Goal: Task Accomplishment & Management: Manage account settings

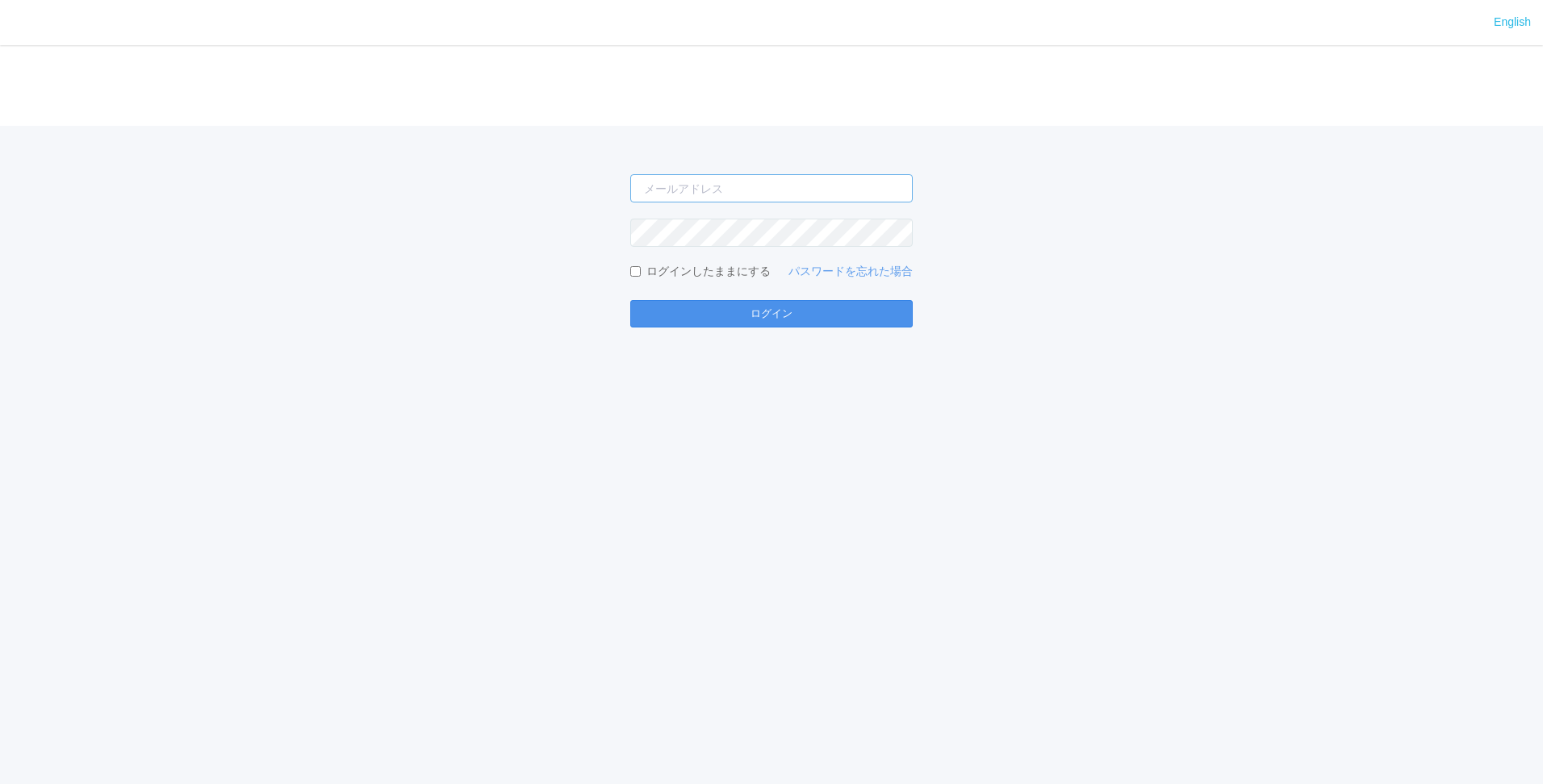
type input "[PERSON_NAME][EMAIL_ADDRESS][DOMAIN_NAME]"
click at [802, 308] on button "ログイン" at bounding box center [772, 313] width 282 height 27
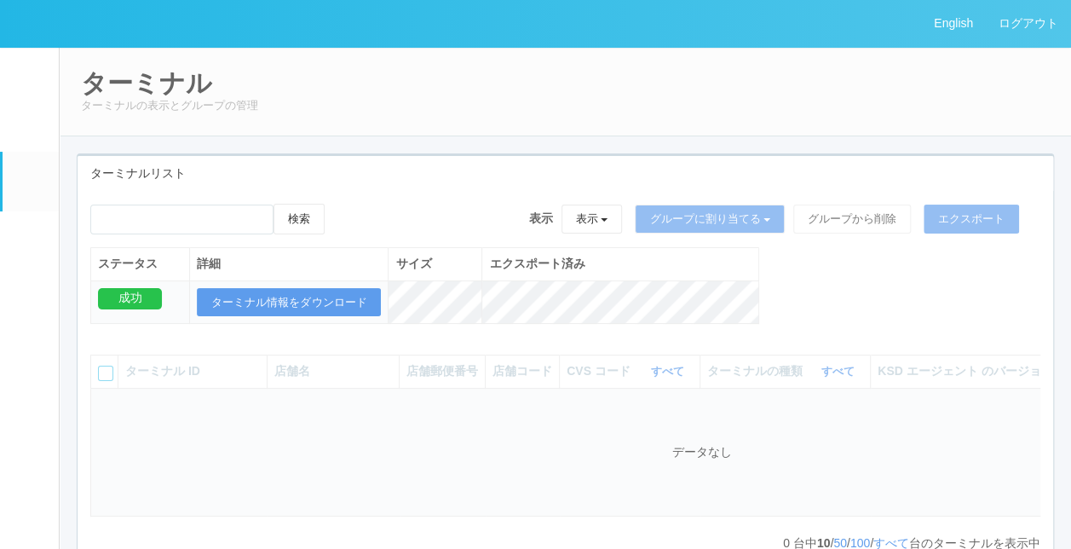
click at [819, 327] on div "検索 表示 表示 すべてのターミナル 未割り当てのターミナル グループを追加 グループ名を編集 アーカイブ済みのターミナル グループに割り当てる グループを追…" at bounding box center [566, 273] width 976 height 138
click at [823, 311] on div "検索 表示 表示 すべてのターミナル 未割り当てのターミナル グループを追加 グループ名を編集 アーカイブ済みのターミナル グループに割り当てる グループを追…" at bounding box center [566, 273] width 976 height 138
click at [637, 124] on div "ターミナル ターミナルの表示とグループの管理" at bounding box center [565, 91] width 1013 height 89
click at [809, 291] on div "検索 表示 表示 すべてのターミナル 未割り当てのターミナル グループを追加 グループ名を編集 アーカイブ済みのターミナル グループに割り当てる グループを追…" at bounding box center [566, 273] width 976 height 138
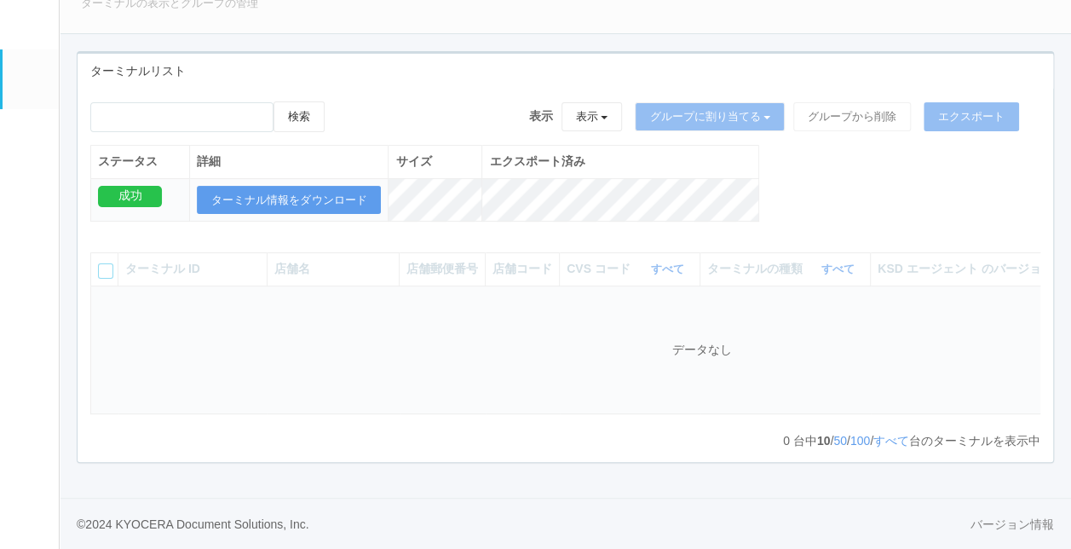
scroll to position [112, 0]
click at [30, 139] on em at bounding box center [30, 139] width 0 height 0
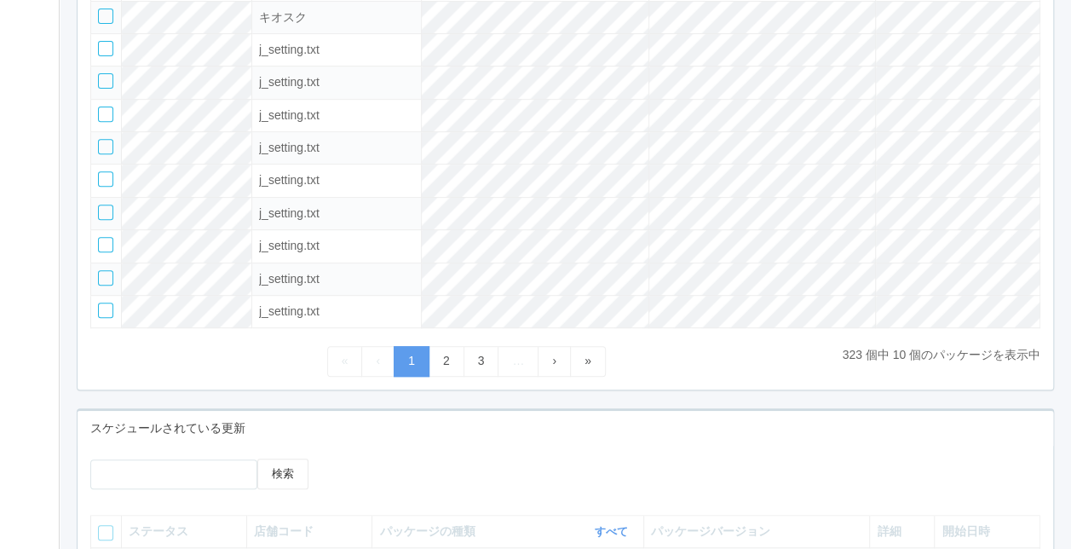
scroll to position [368, 0]
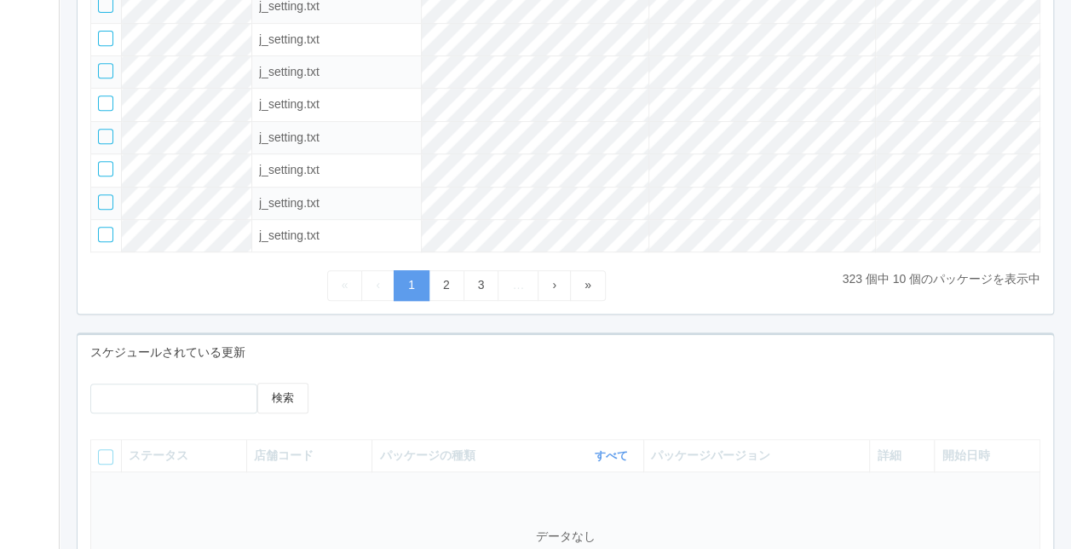
click at [689, 270] on div "« ‹ 1 2 3 … › »" at bounding box center [466, 285] width 752 height 30
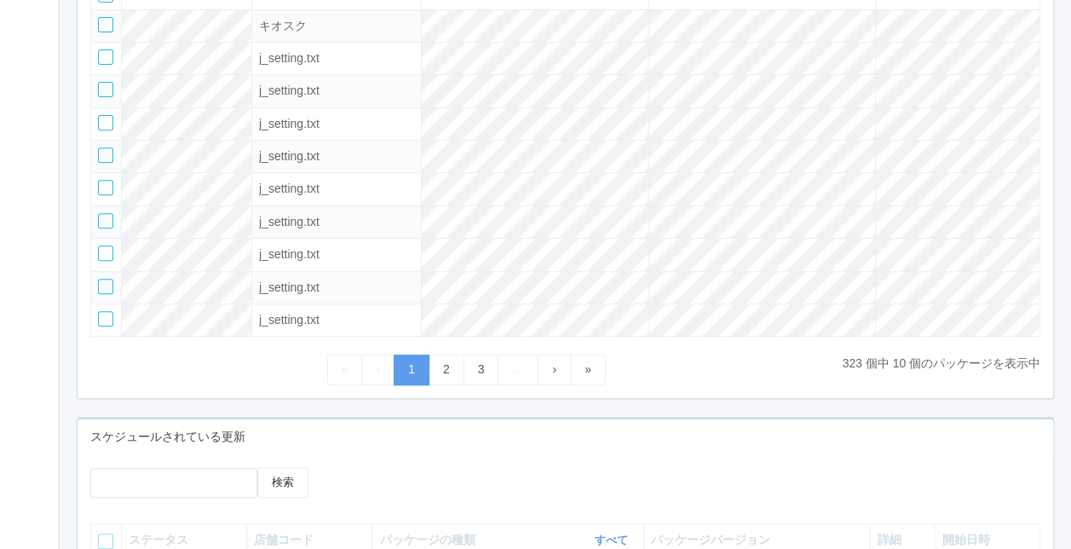
scroll to position [283, 0]
click at [738, 369] on div "« ‹ 1 2 3 … › »" at bounding box center [466, 370] width 752 height 30
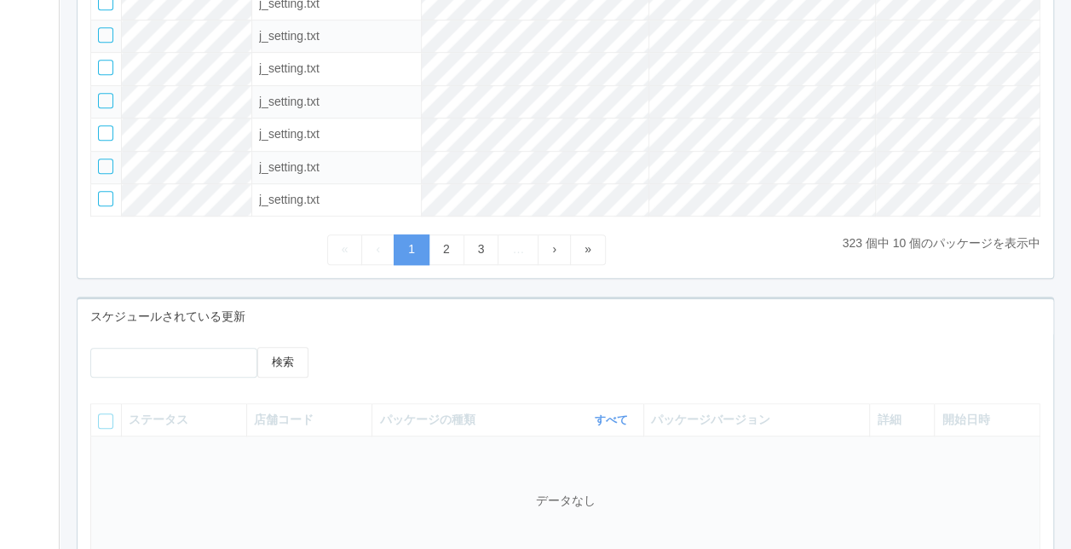
scroll to position [453, 0]
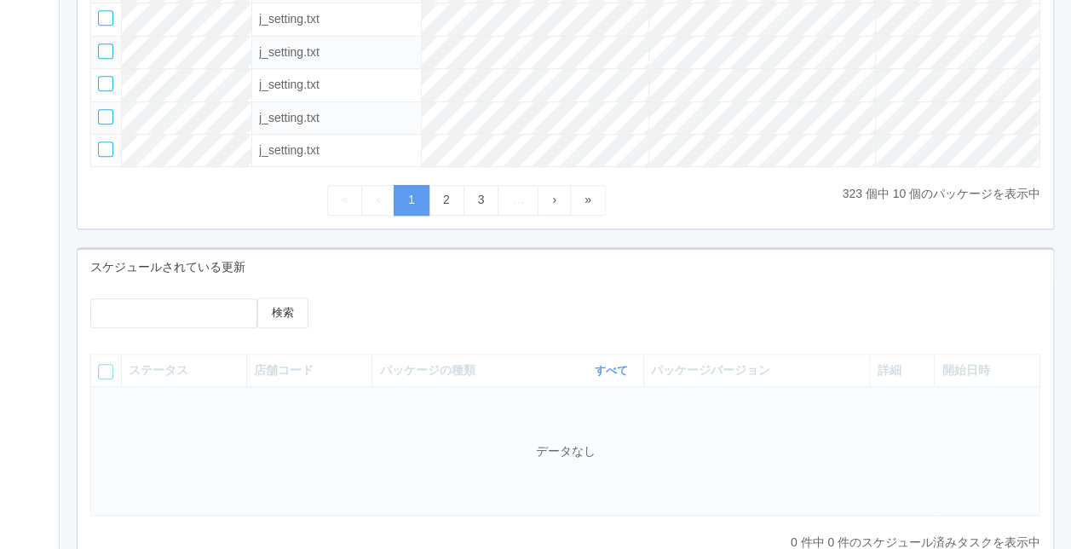
click at [682, 317] on div "検索" at bounding box center [566, 318] width 976 height 43
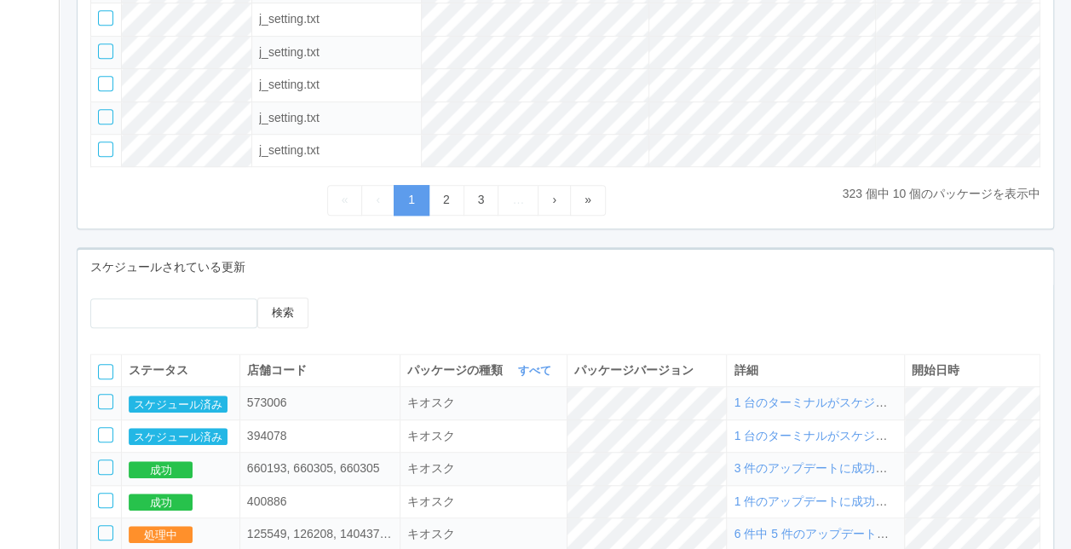
click at [706, 321] on div "検索" at bounding box center [566, 318] width 976 height 43
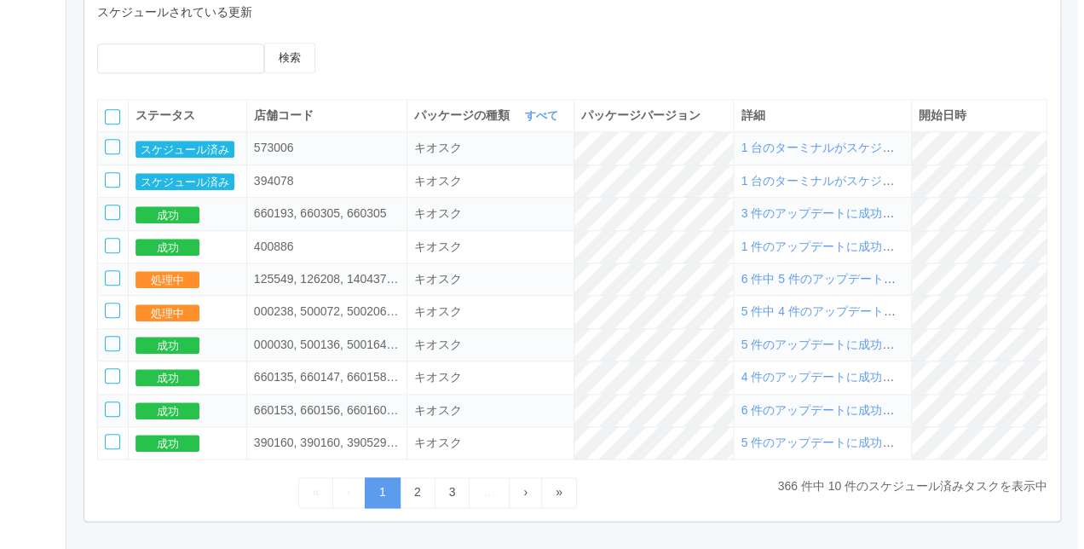
scroll to position [709, 0]
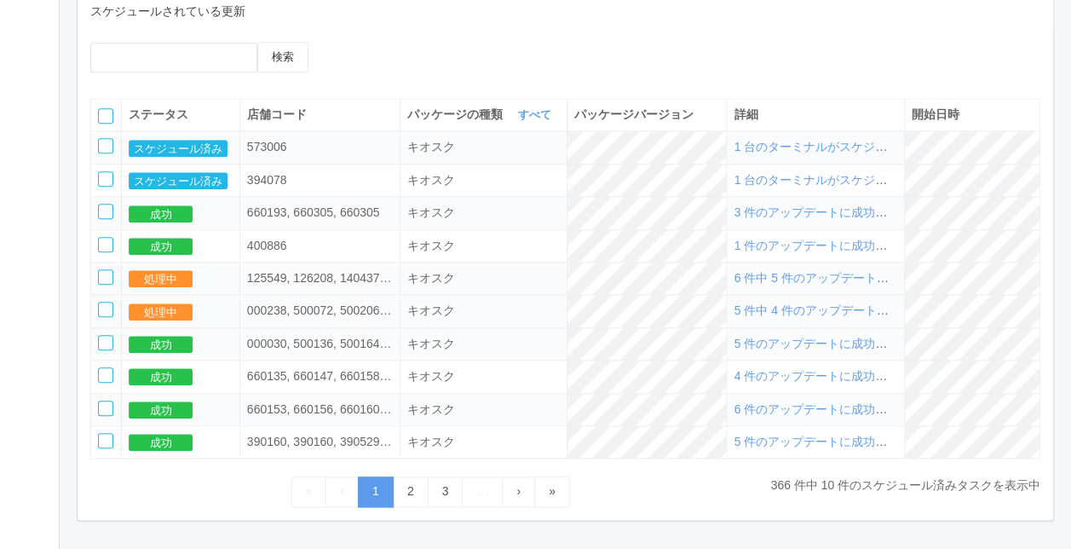
click at [781, 315] on span "5 件中 4 件のアップデートに成功し、0 件に失敗しました" at bounding box center [888, 310] width 308 height 14
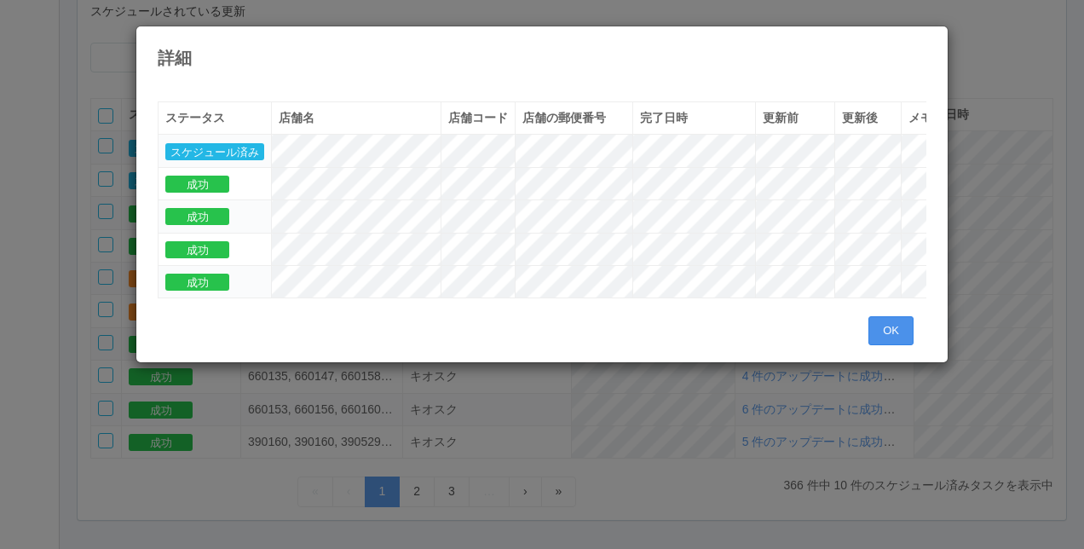
click at [878, 332] on button "OK" at bounding box center [890, 330] width 45 height 29
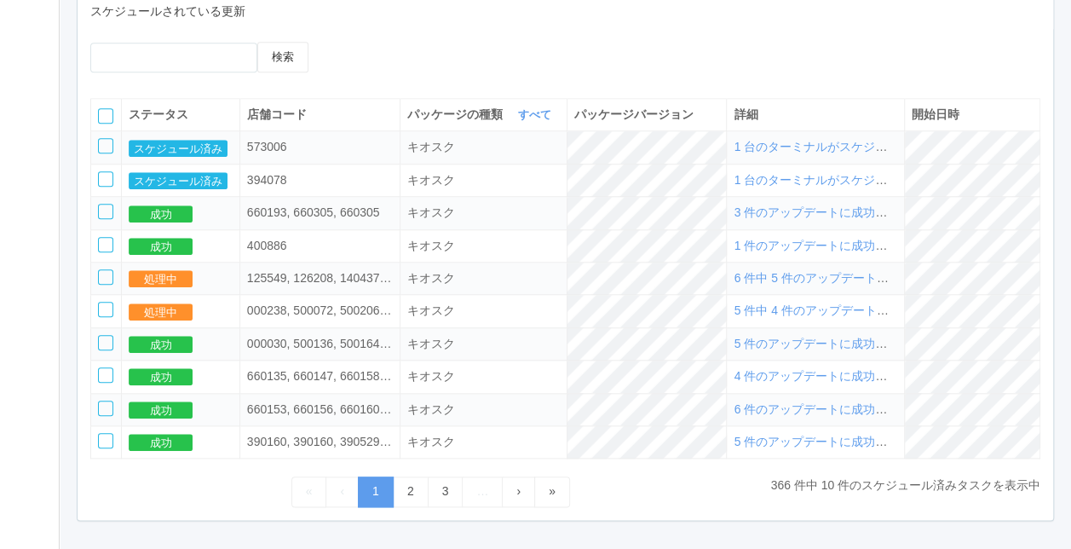
click at [793, 278] on span "6 件中 5 件のアップデートに成功し、0 件に失敗しました" at bounding box center [888, 278] width 308 height 14
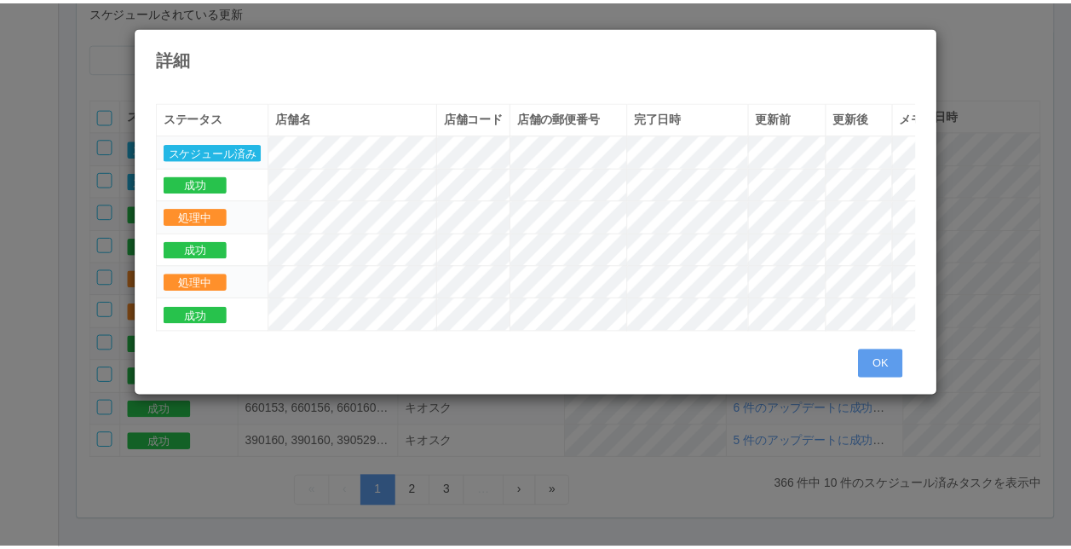
scroll to position [0, 145]
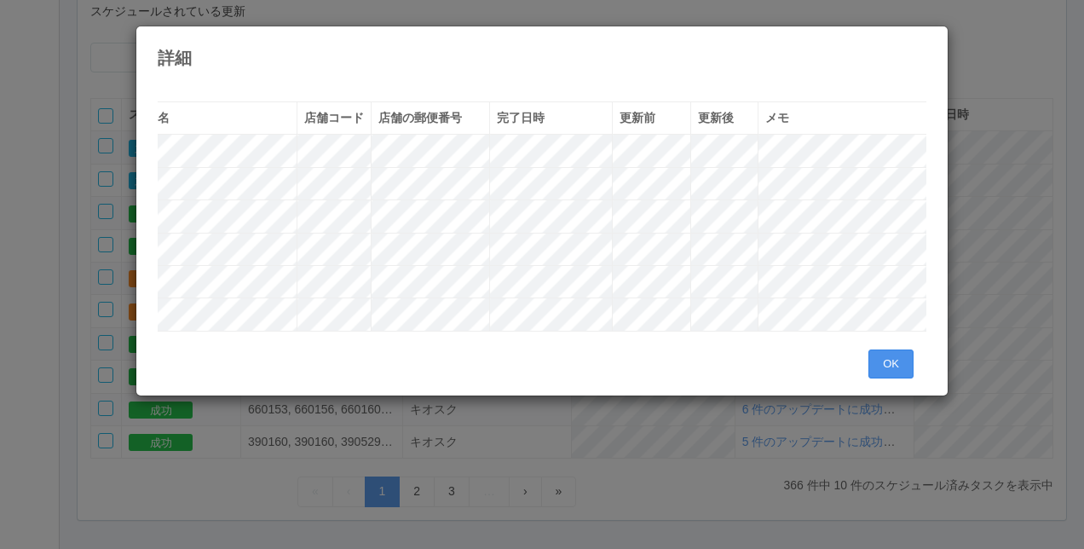
click at [882, 363] on button "OK" at bounding box center [890, 363] width 45 height 29
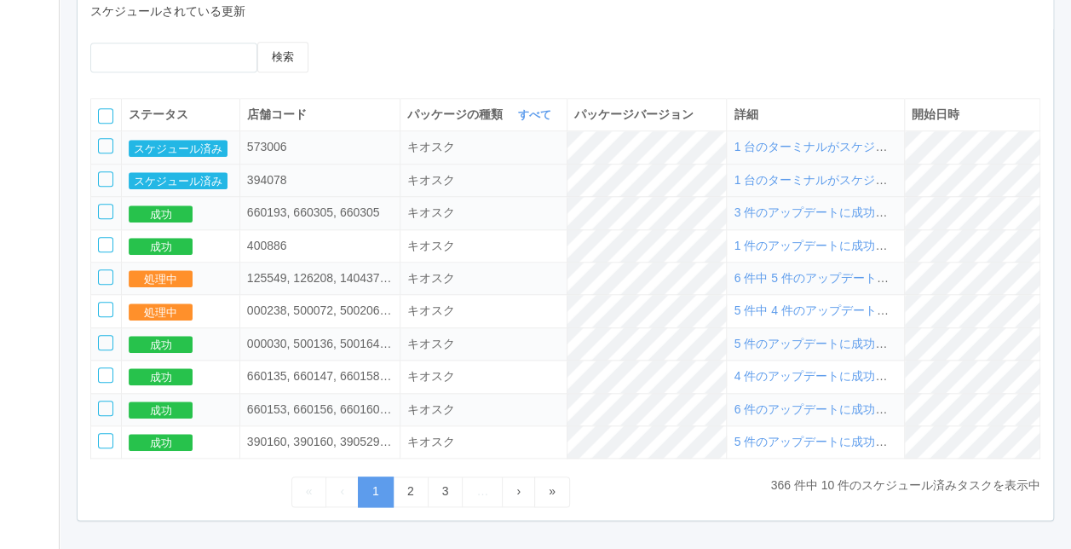
click at [770, 181] on span "1 台のターミナルがスケジュールされました" at bounding box center [852, 180] width 237 height 14
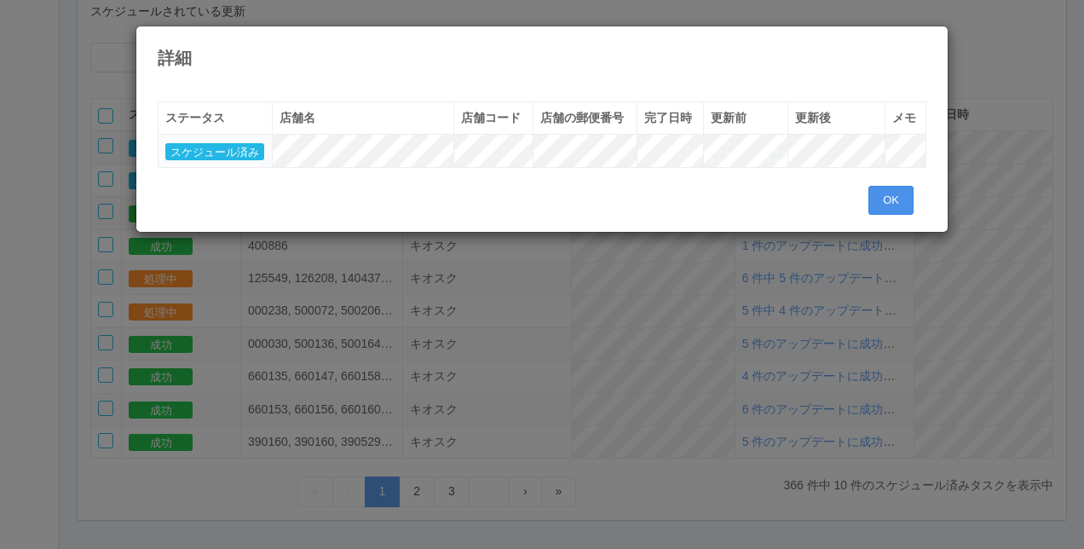
click at [893, 204] on button "OK" at bounding box center [890, 200] width 45 height 29
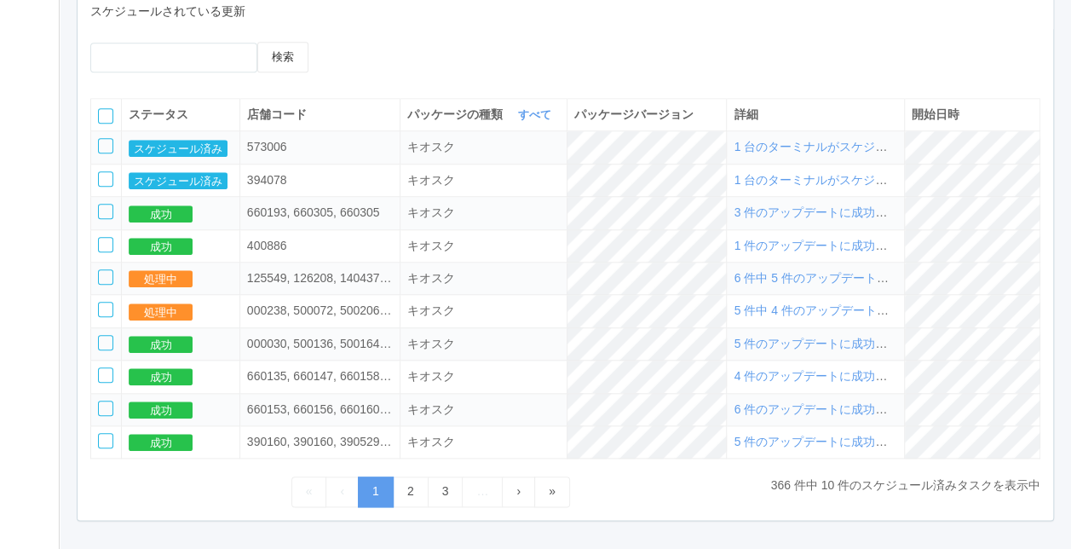
click at [823, 150] on span "1 台のターミナルがスケジュールされました" at bounding box center [852, 147] width 237 height 14
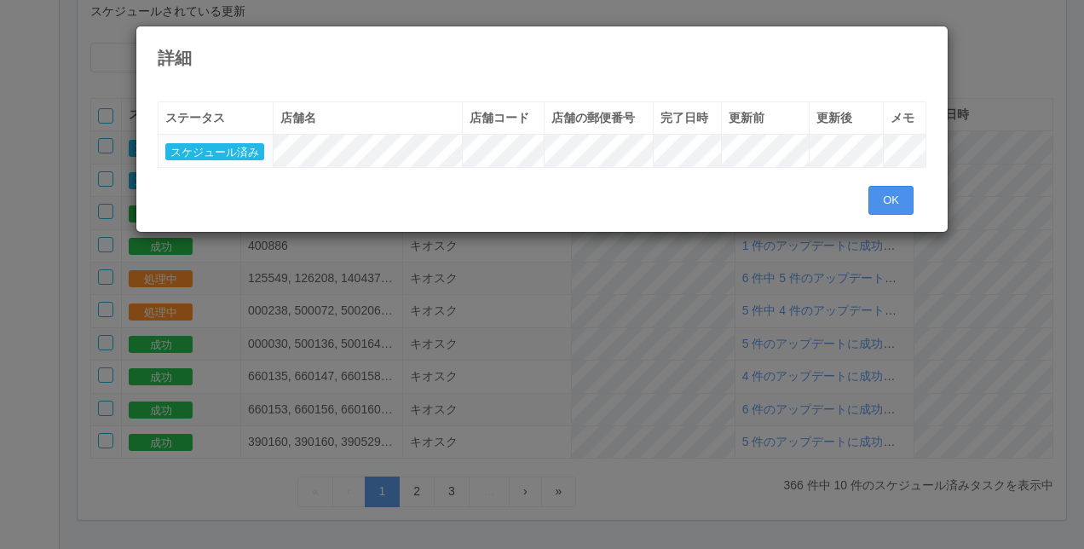
click at [903, 204] on button "OK" at bounding box center [890, 200] width 45 height 29
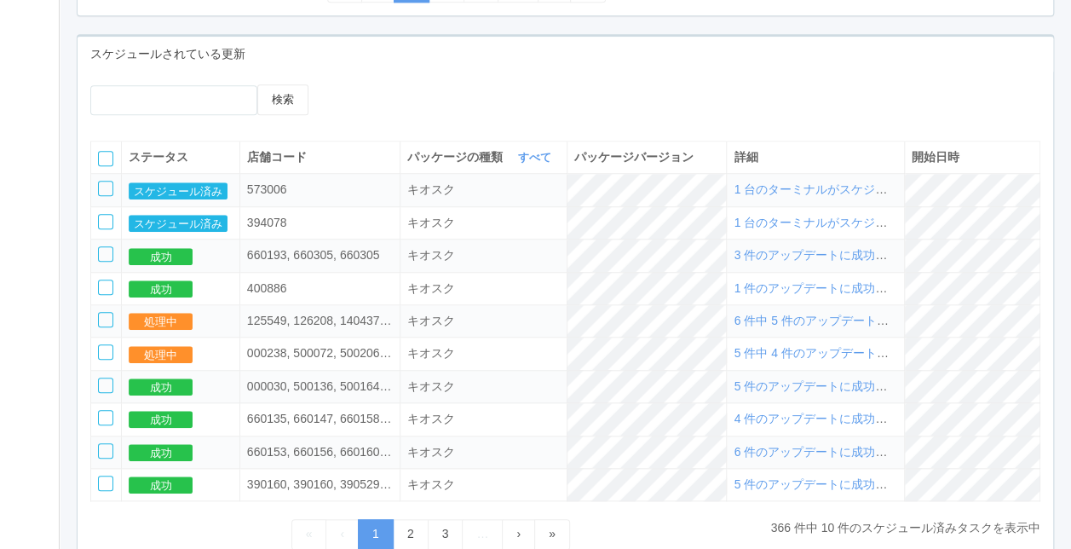
scroll to position [596, 0]
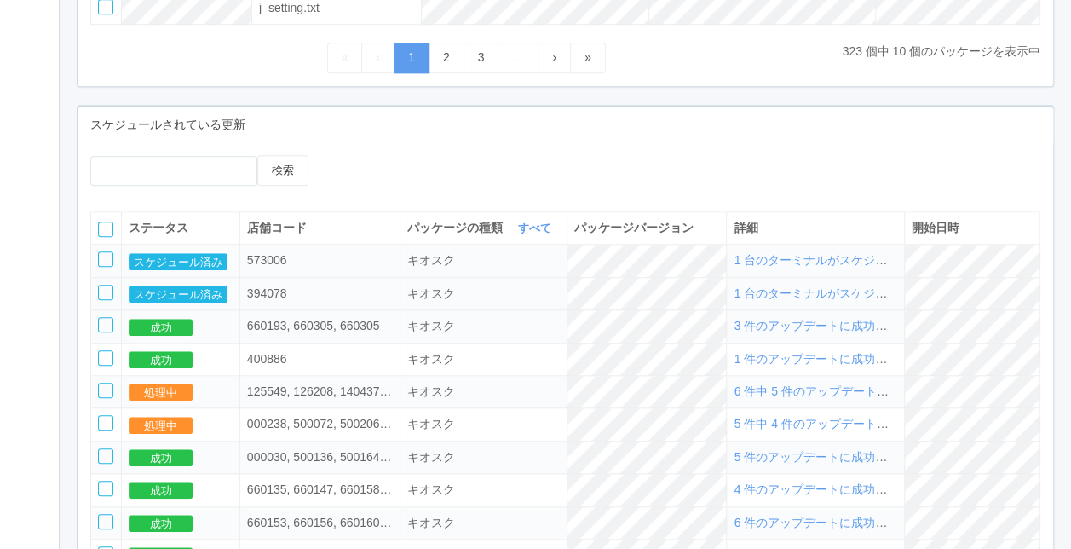
click at [769, 293] on span "1 台のターミナルがスケジュールされました" at bounding box center [852, 293] width 237 height 14
click at [779, 300] on span "1 台のターミナルがスケジュールされました" at bounding box center [852, 293] width 237 height 14
click at [791, 297] on span "1 台のターミナルがスケジュールされました" at bounding box center [852, 293] width 237 height 14
drag, startPoint x: 830, startPoint y: 291, endPoint x: 794, endPoint y: 294, distance: 35.9
click at [813, 293] on span "1 台のターミナルがスケジュールされました" at bounding box center [852, 293] width 237 height 14
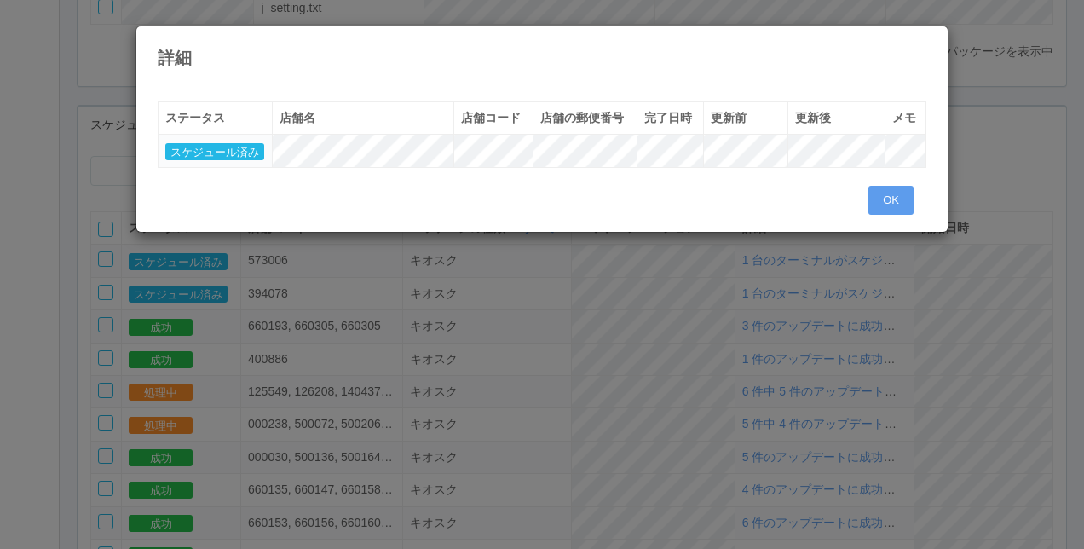
click at [488, 159] on tr "スケジュール済み" at bounding box center [543, 151] width 768 height 32
click at [884, 207] on button "OK" at bounding box center [890, 200] width 45 height 29
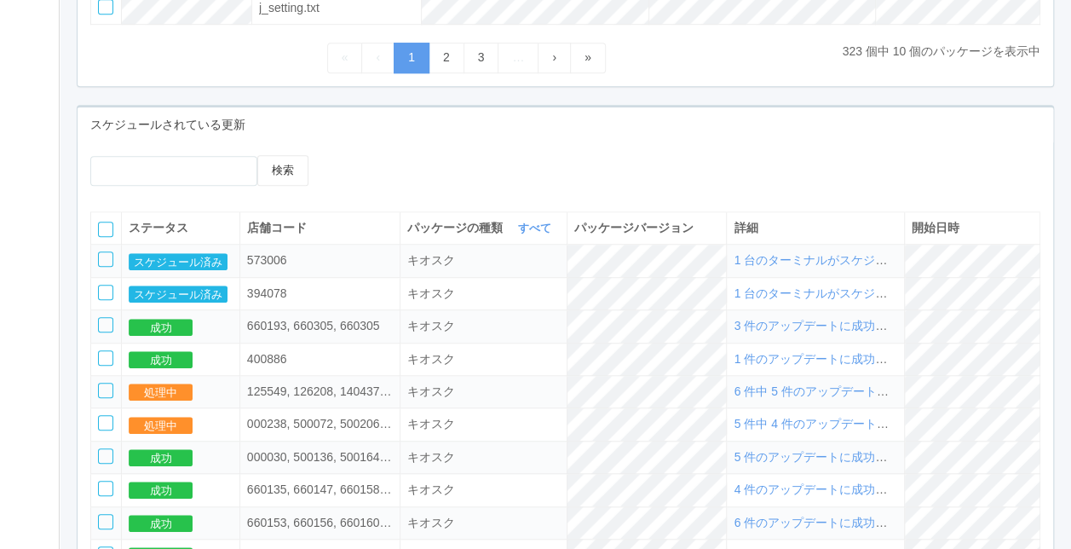
click at [831, 193] on div "検索" at bounding box center [566, 176] width 976 height 43
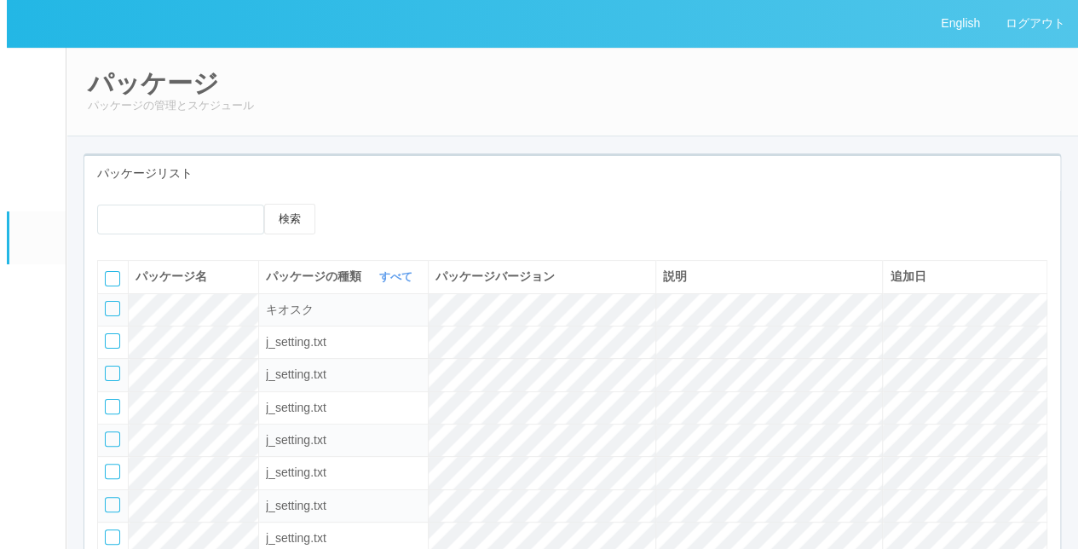
scroll to position [0, 0]
click at [1013, 30] on link "ログアウト" at bounding box center [1028, 23] width 85 height 47
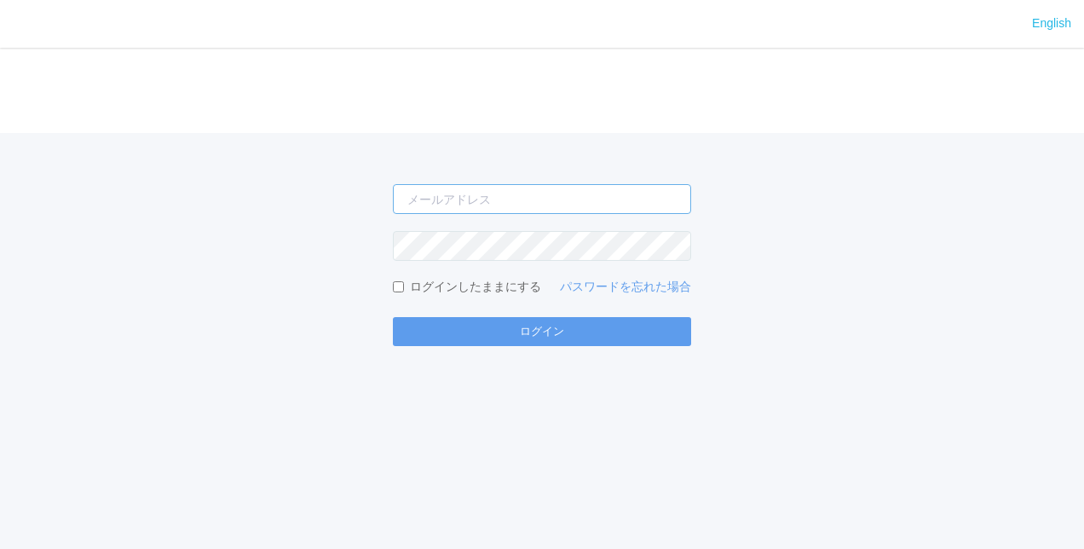
type input "[PERSON_NAME][EMAIL_ADDRESS][DOMAIN_NAME]"
